Goal: Obtain resource: Download file/media

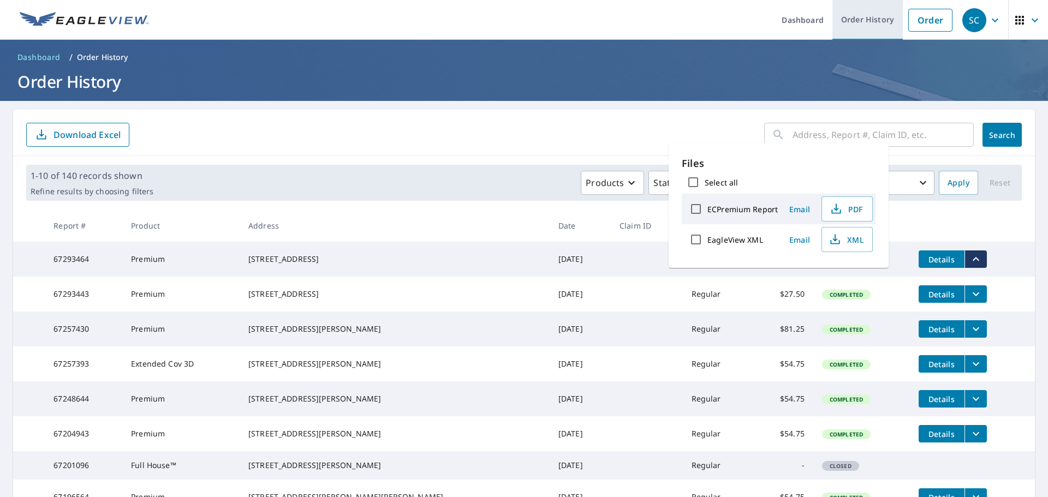
drag, startPoint x: 916, startPoint y: 22, endPoint x: 887, endPoint y: 20, distance: 29.0
click at [916, 22] on link "Order" at bounding box center [931, 20] width 44 height 23
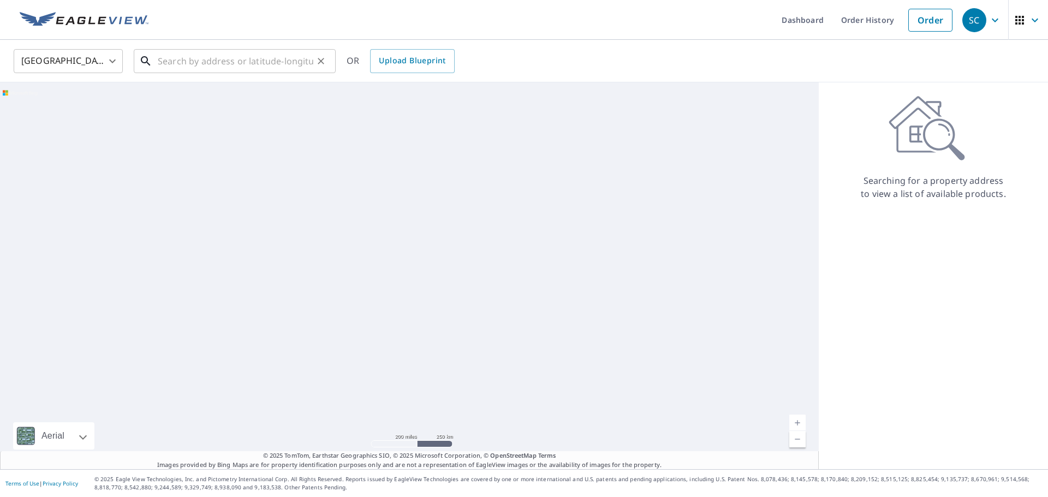
click at [187, 64] on input "text" at bounding box center [236, 61] width 156 height 31
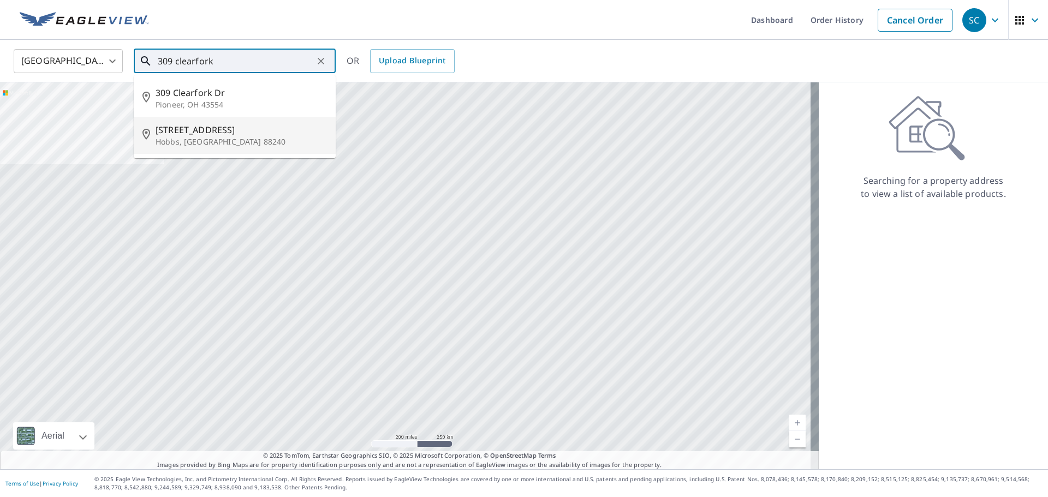
click at [198, 143] on p "Hobbs, [GEOGRAPHIC_DATA] 88240" at bounding box center [241, 142] width 171 height 11
type input "[STREET_ADDRESS][PERSON_NAME]"
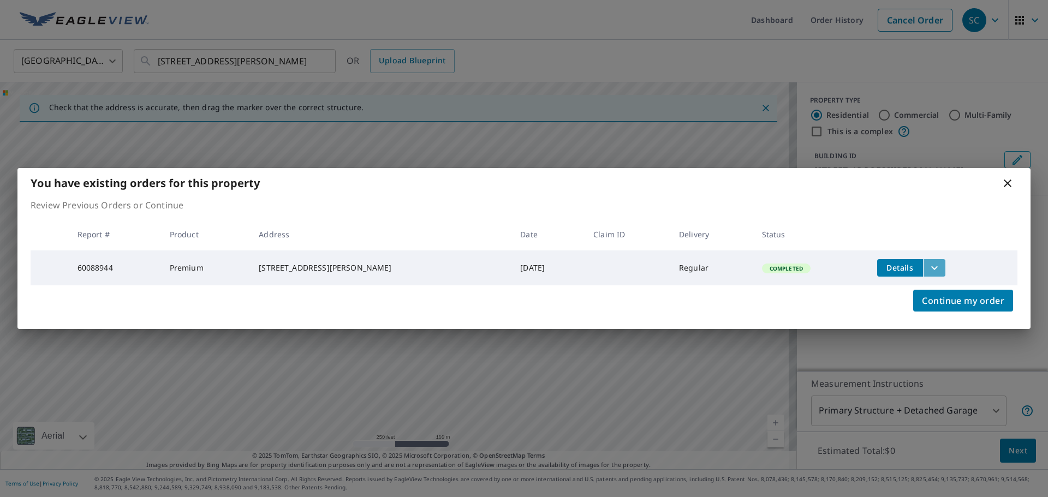
click at [928, 270] on icon "filesDropdownBtn-60088944" at bounding box center [934, 268] width 13 height 13
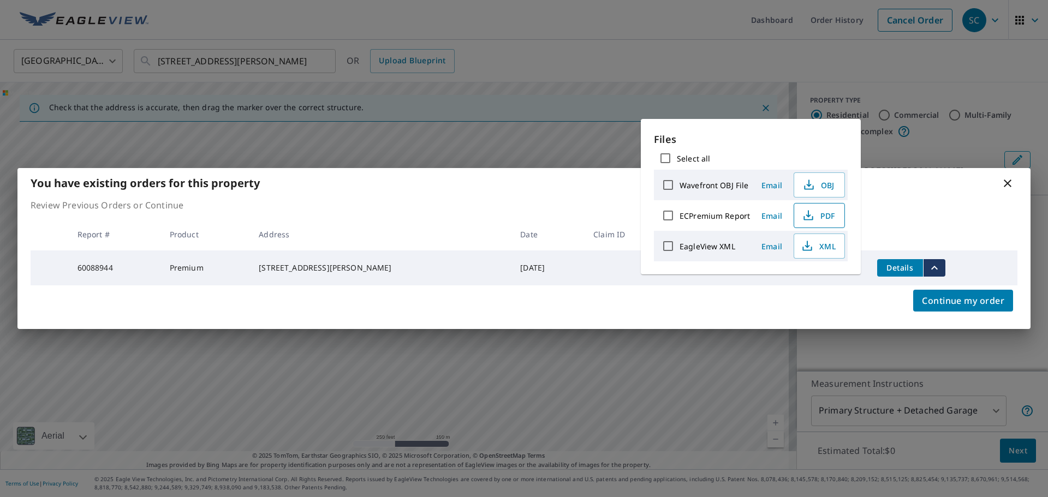
drag, startPoint x: 833, startPoint y: 210, endPoint x: 863, endPoint y: 211, distance: 29.5
click at [833, 211] on span "PDF" at bounding box center [818, 215] width 35 height 13
click at [826, 213] on span "PDF" at bounding box center [818, 215] width 35 height 13
click at [1008, 181] on icon at bounding box center [1008, 184] width 8 height 8
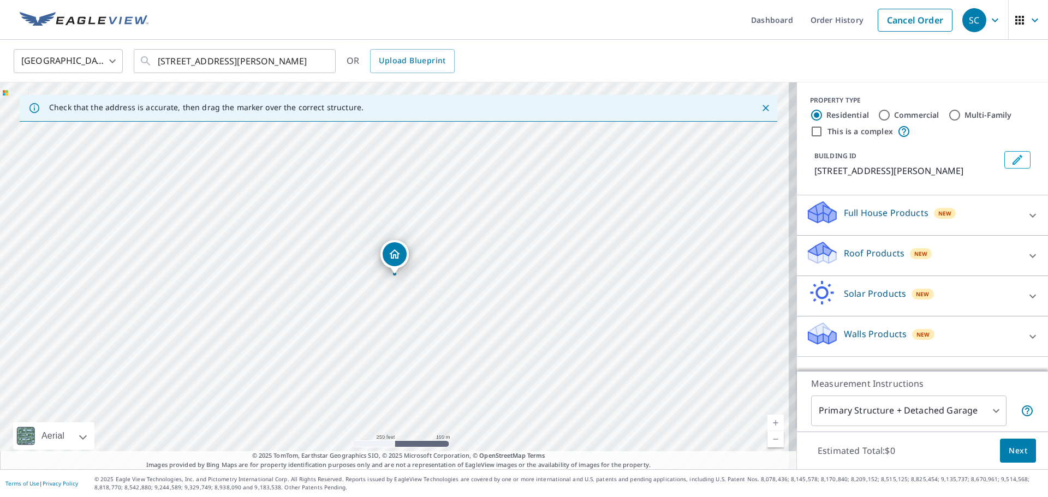
click at [760, 22] on link "Dashboard" at bounding box center [773, 20] width 60 height 40
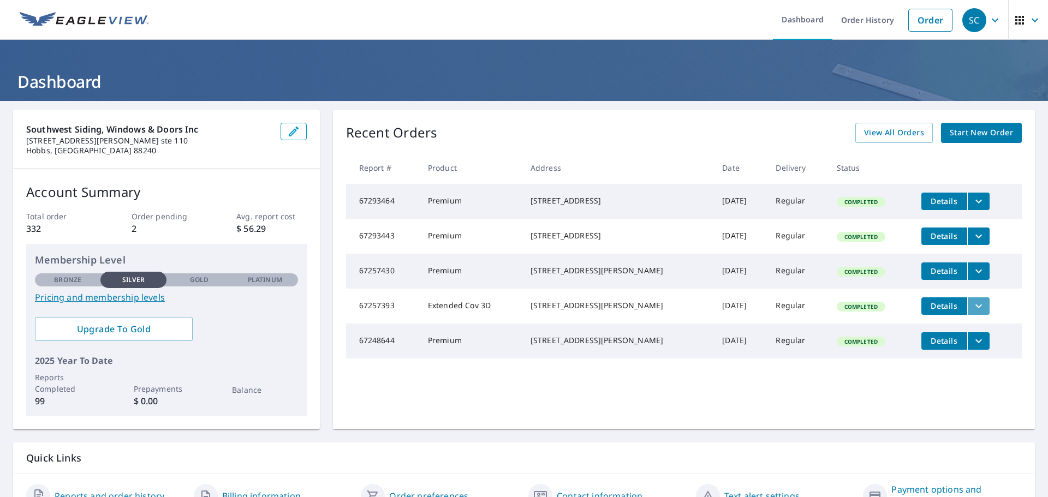
click at [973, 313] on icon "filesDropdownBtn-67257393" at bounding box center [979, 306] width 13 height 13
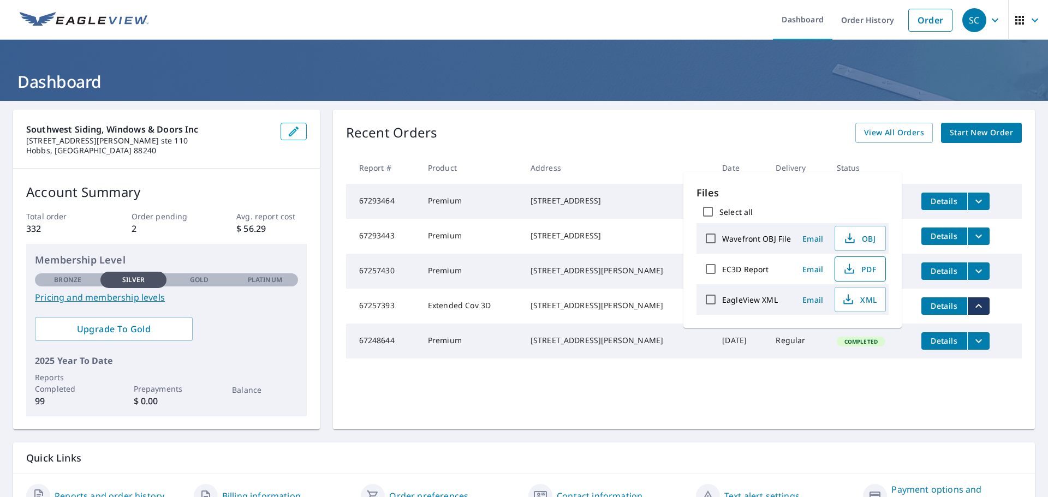
click at [870, 268] on span "PDF" at bounding box center [859, 269] width 35 height 13
